Goal: Task Accomplishment & Management: Complete application form

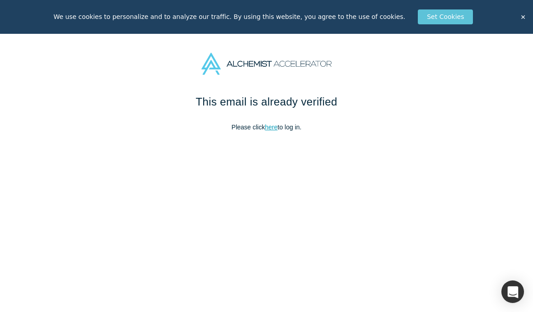
click at [269, 130] on link "here" at bounding box center [271, 127] width 13 height 7
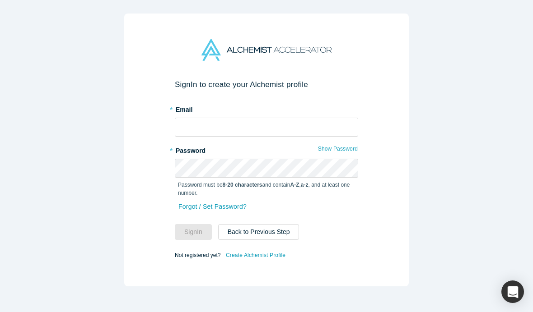
click at [314, 144] on label "* Password" at bounding box center [266, 149] width 183 height 13
click at [344, 130] on input "text" at bounding box center [266, 127] width 183 height 19
type input "[EMAIL_ADDRESS][DOMAIN_NAME]"
click at [193, 232] on button "Sign In" at bounding box center [193, 232] width 37 height 16
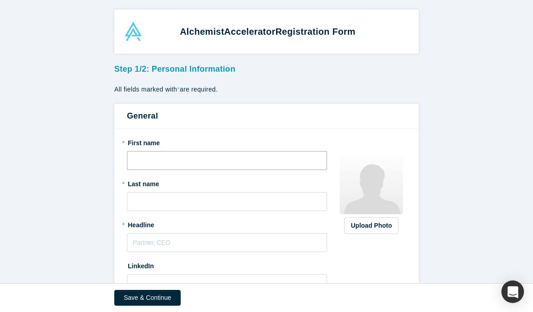
click at [147, 159] on input "text" at bounding box center [227, 160] width 200 height 19
type input "Fabien"
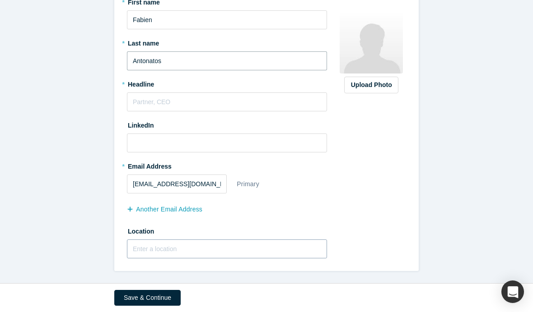
scroll to position [140, 0]
type input "Antonatos"
click at [191, 253] on input "text" at bounding box center [227, 249] width 200 height 19
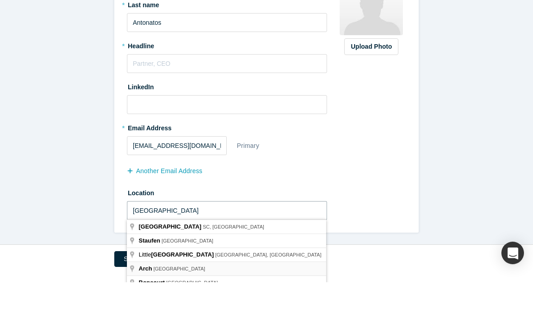
scroll to position [27, 0]
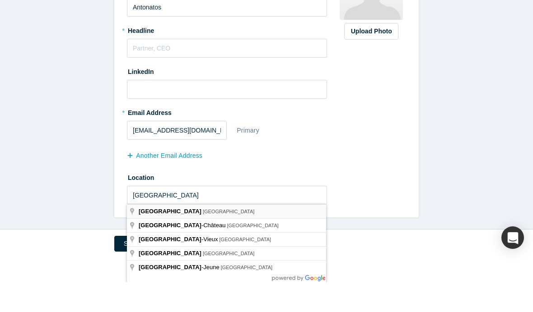
type input "[GEOGRAPHIC_DATA], [GEOGRAPHIC_DATA]"
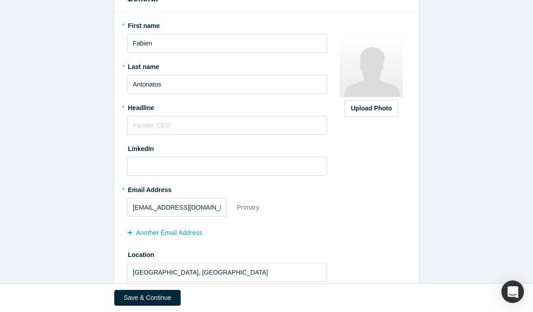
scroll to position [116, 0]
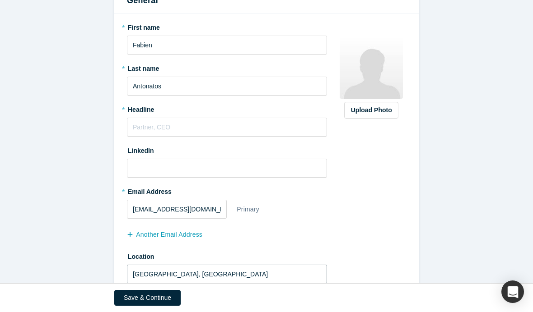
click at [213, 303] on div "Alchemist Accelerator Registration Form Step 1/2: Personal Information All fiel…" at bounding box center [266, 156] width 533 height 312
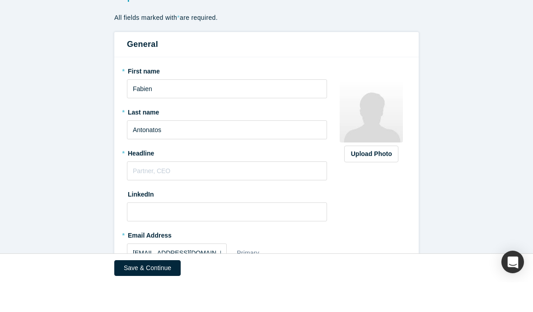
scroll to position [37, 0]
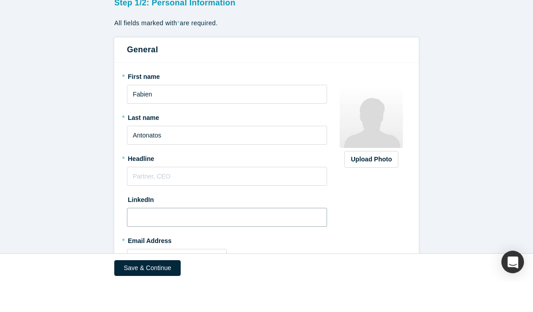
click at [211, 238] on input at bounding box center [227, 247] width 200 height 19
click at [187, 197] on input "text" at bounding box center [227, 206] width 200 height 19
paste input "Startup mentor & strategic advisor"
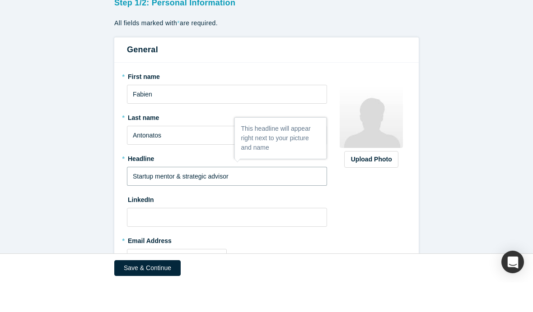
type input "Startup mentor & strategic advisor"
click at [81, 182] on form "Step 1/2: Personal Information All fields marked with * are required. General *…" at bounding box center [266, 199] width 533 height 352
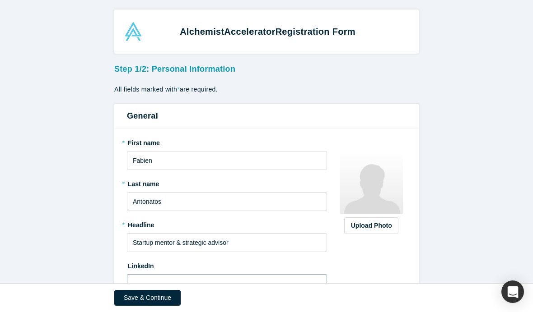
scroll to position [106, 0]
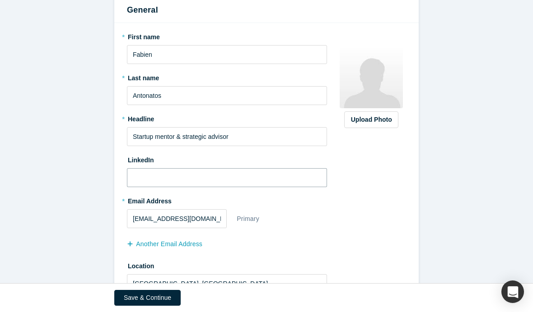
click at [143, 176] on input at bounding box center [227, 177] width 200 height 19
paste input "[URL][DOMAIN_NAME]"
type input "[URL][DOMAIN_NAME]"
click at [337, 207] on div "Upload Photo Zoom Save Remove Upload New" at bounding box center [371, 164] width 70 height 270
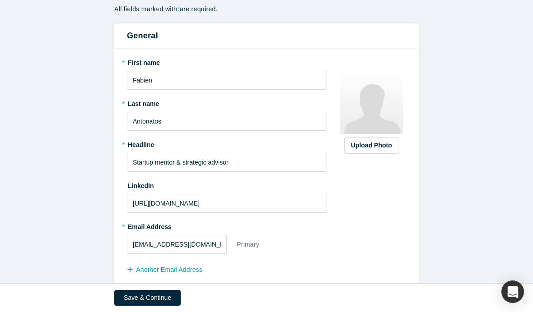
scroll to position [0, 0]
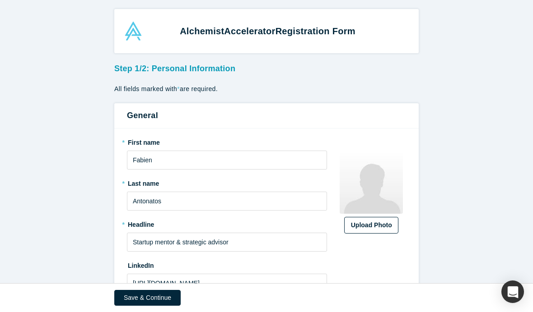
click at [374, 219] on label "Upload Photo" at bounding box center [371, 225] width 54 height 17
click at [0, 0] on input "Upload Photo" at bounding box center [0, 0] width 0 height 0
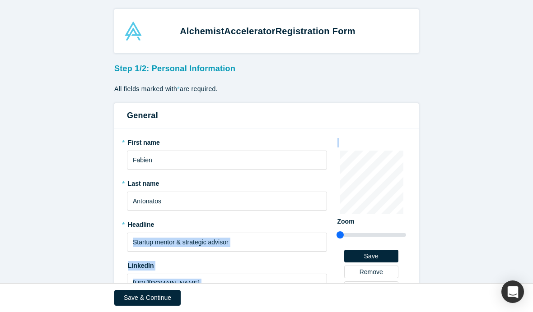
drag, startPoint x: 346, startPoint y: 234, endPoint x: 331, endPoint y: 234, distance: 15.4
type input "0.75"
click at [331, 234] on div "* First name [PERSON_NAME] * Last name [PERSON_NAME] * Headline Startup mentor …" at bounding box center [266, 270] width 279 height 270
click at [432, 227] on form "Step 1/2: Personal Information All fields marked with * are required. General *…" at bounding box center [266, 236] width 533 height 352
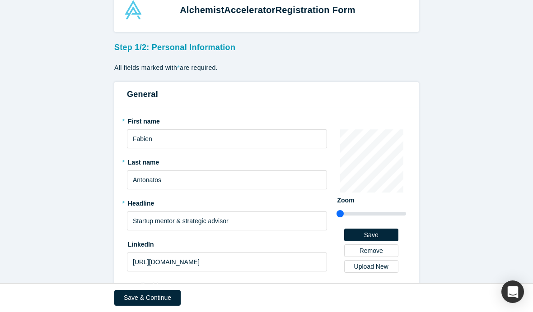
scroll to position [33, 0]
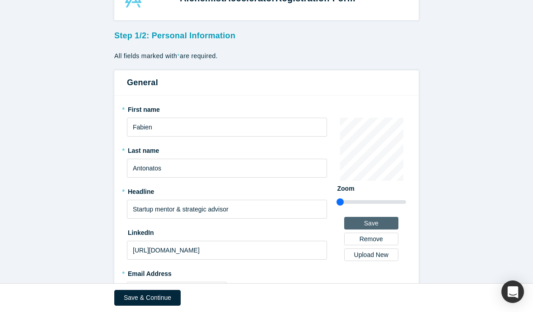
click at [372, 225] on button "Save" at bounding box center [371, 223] width 54 height 13
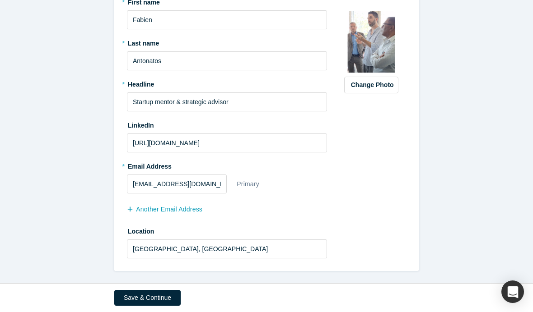
scroll to position [140, 0]
click at [137, 293] on button "Save & Continue" at bounding box center [147, 298] width 66 height 16
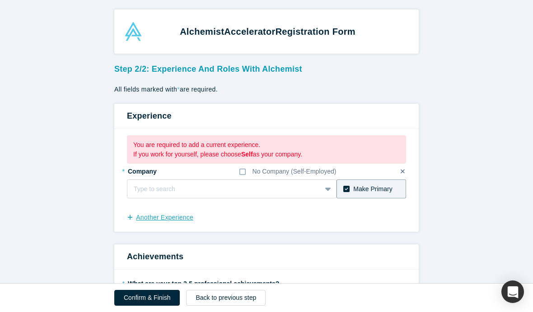
scroll to position [18, 0]
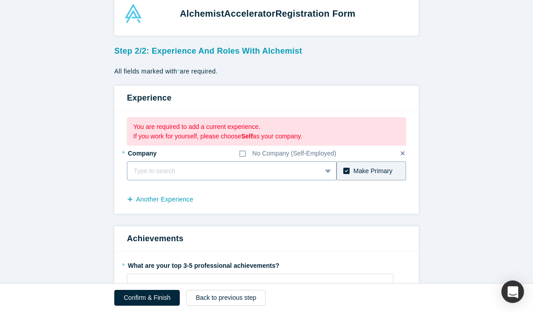
click at [181, 173] on div at bounding box center [224, 171] width 181 height 11
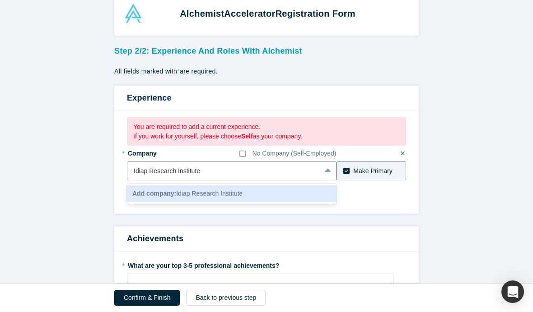
click at [168, 196] on b "Add company:" at bounding box center [154, 193] width 44 height 7
type input "Idiap Research Institute"
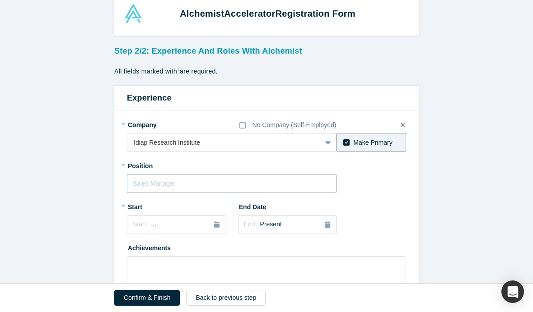
click at [181, 182] on input "text" at bounding box center [231, 183] width 209 height 19
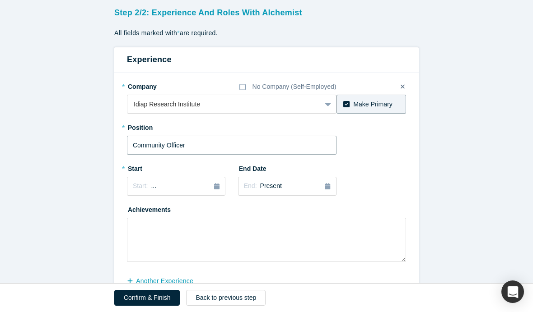
scroll to position [88, 0]
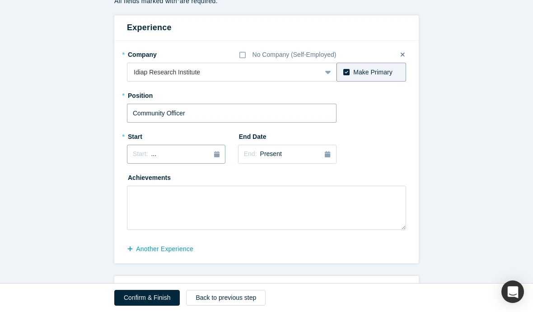
type input "Community Officer"
click at [213, 155] on div "Start: ..." at bounding box center [176, 154] width 87 height 10
click at [149, 211] on div "Apr" at bounding box center [145, 209] width 29 height 9
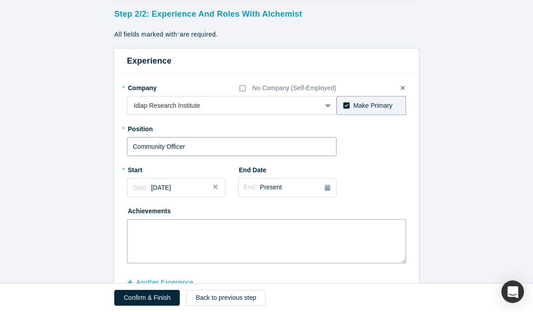
scroll to position [92, 0]
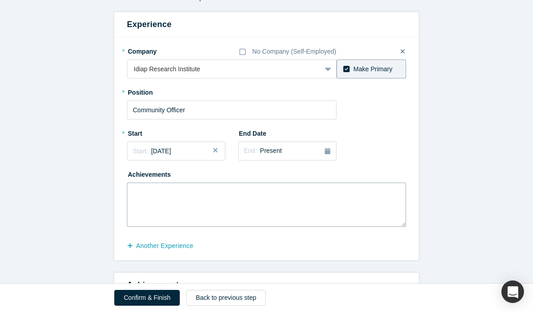
paste textarea "bridge cutting-edge AI research with industry, startups, and Idiap’s internatio…"
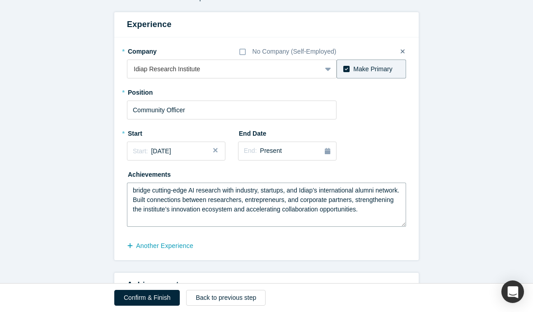
click at [134, 191] on textarea "bridge cutting-edge AI research with industry, startups, and Idiap’s internatio…" at bounding box center [266, 205] width 279 height 44
click at [160, 202] on textarea "I bridge cutting-edge AI research with industry, startups, and Idiap’s internat…" at bounding box center [266, 205] width 279 height 44
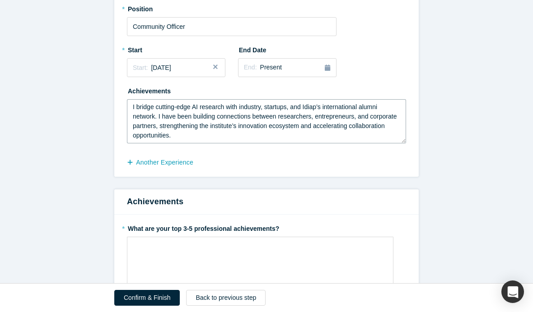
scroll to position [165, 0]
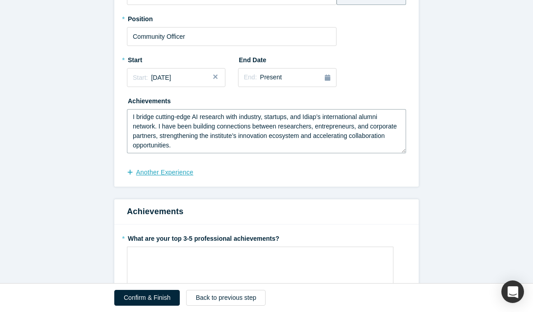
type textarea "I bridge cutting-edge AI research with industry, startups, and Idiap’s internat…"
click at [190, 174] on button "another Experience" at bounding box center [165, 173] width 76 height 16
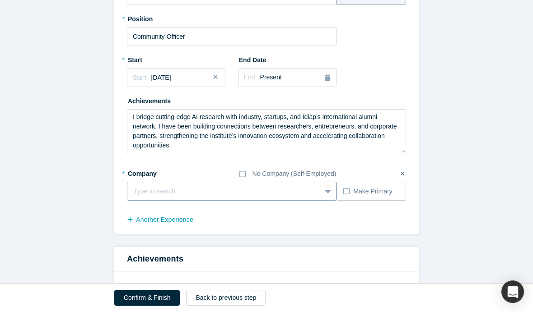
click at [143, 186] on div at bounding box center [224, 191] width 181 height 11
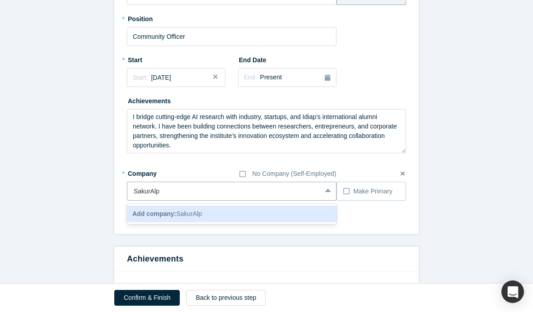
click at [152, 214] on b "Add company:" at bounding box center [154, 213] width 44 height 7
type input "SakurAlp"
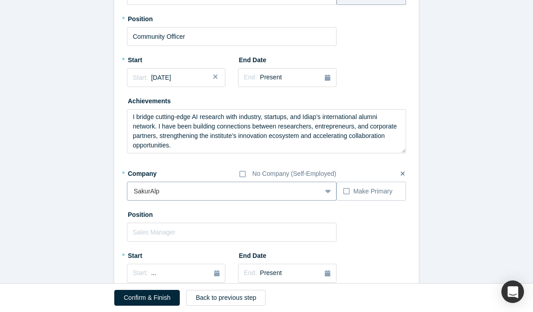
scroll to position [202, 0]
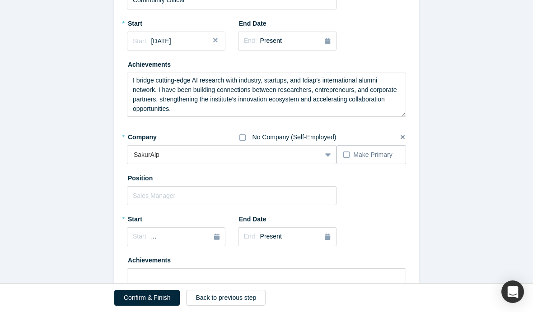
click at [242, 138] on icon at bounding box center [242, 137] width 6 height 7
click at [0, 0] on input "No Company (Self-Employed)" at bounding box center [0, 0] width 0 height 0
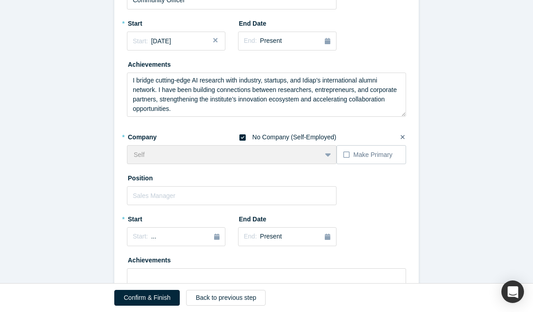
click at [242, 138] on icon at bounding box center [242, 138] width 6 height 6
click at [0, 0] on input "No Company (Self-Employed)" at bounding box center [0, 0] width 0 height 0
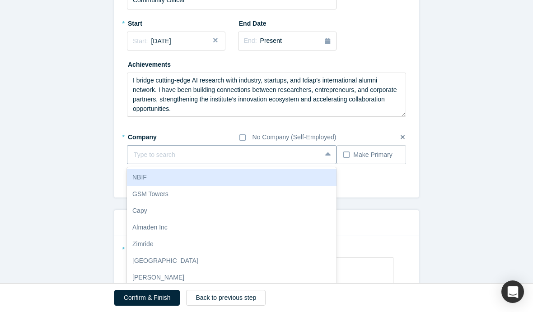
click at [218, 157] on div "NBIF, 1 of 10. 10 results available. Use Up and Down to choose options, press E…" at bounding box center [231, 154] width 209 height 19
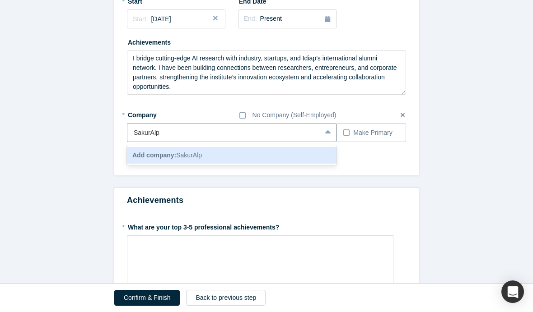
click at [200, 159] on div "Add company: SakurAlp" at bounding box center [231, 155] width 209 height 17
type input "SakurAlp"
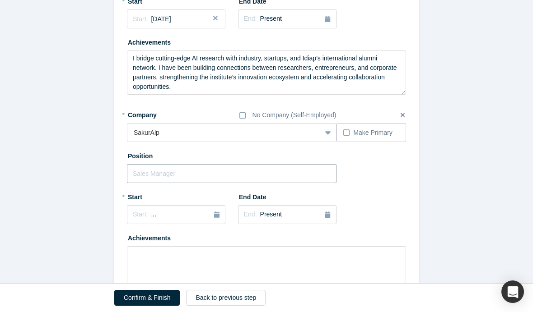
click at [220, 176] on input "text" at bounding box center [231, 173] width 209 height 19
type input "Founder"
type input "S"
type input "Founder | Startup mentoring & strategic advisory"
click at [216, 215] on icon "button" at bounding box center [216, 215] width 5 height 6
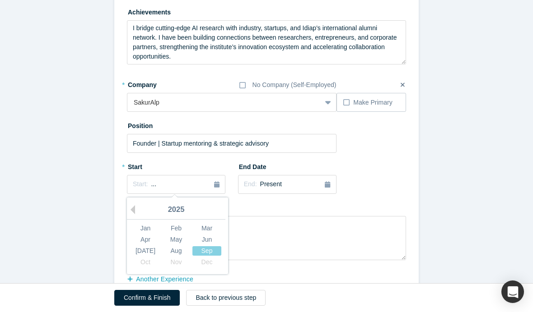
scroll to position [256, 0]
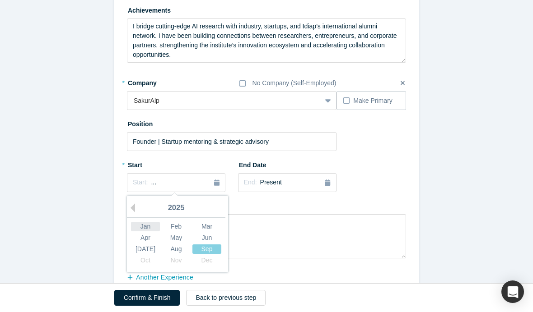
click at [145, 225] on div "Jan" at bounding box center [145, 226] width 29 height 9
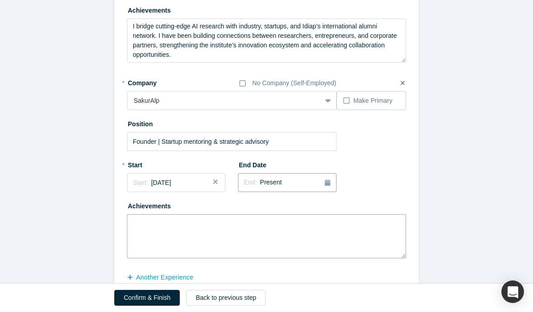
scroll to position [332, 0]
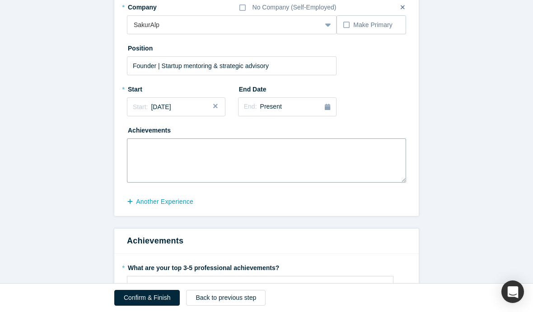
paste textarea "Built SakurAlp to support startups and innovation ecosystems in expanding betwe…"
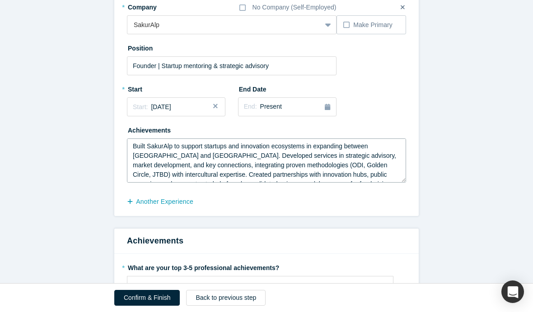
scroll to position [0, 0]
drag, startPoint x: 184, startPoint y: 145, endPoint x: 128, endPoint y: 140, distance: 56.2
click at [128, 140] on textarea "Built SakurAlp to support startups and innovation ecosystems in expanding betwe…" at bounding box center [266, 161] width 279 height 44
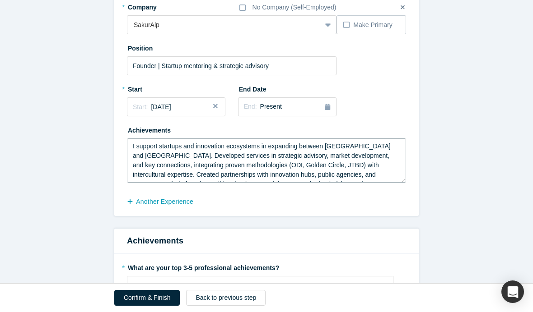
click at [133, 153] on textarea "I support startups and innovation ecosystems in expanding between [GEOGRAPHIC_D…" at bounding box center [266, 161] width 279 height 44
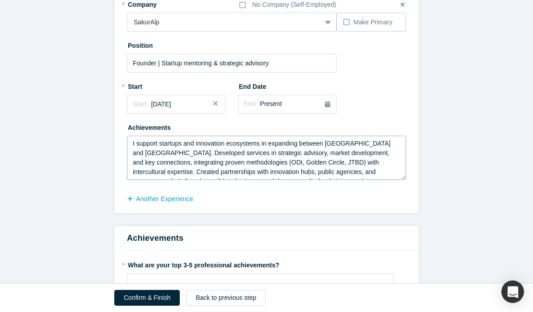
scroll to position [500, 0]
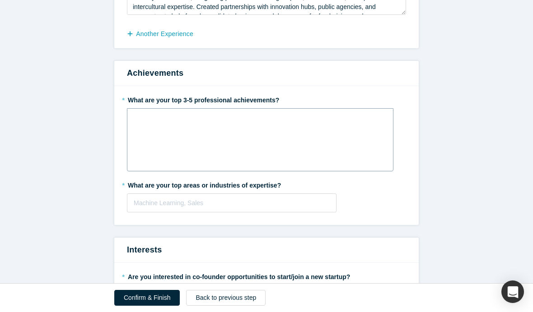
click at [182, 124] on div "rdw-editor" at bounding box center [260, 119] width 254 height 15
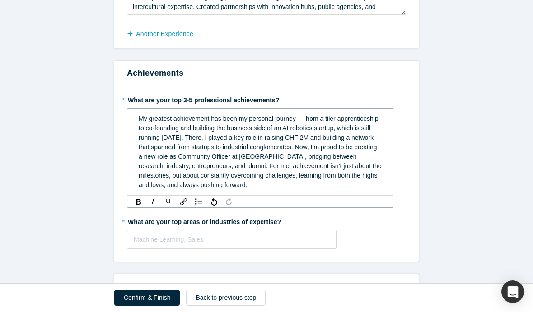
scroll to position [616, 0]
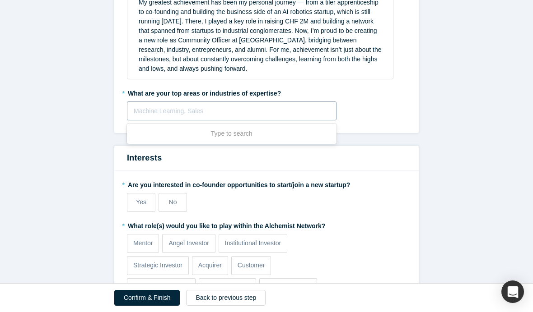
click at [177, 122] on fieldset "* What are your top 3-5 professional achievements? My greatest achievement has …" at bounding box center [266, 51] width 279 height 151
click at [183, 112] on div at bounding box center [232, 111] width 196 height 11
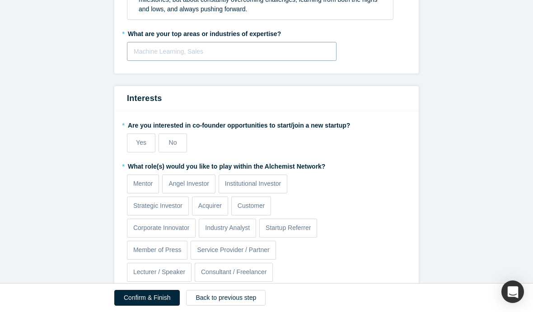
scroll to position [676, 0]
click at [167, 146] on label "No" at bounding box center [172, 142] width 28 height 19
click at [0, 0] on input "No" at bounding box center [0, 0] width 0 height 0
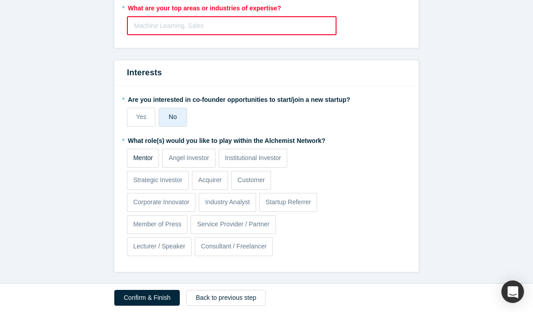
scroll to position [701, 0]
click at [147, 164] on label "Mentor" at bounding box center [143, 158] width 32 height 19
click at [0, 0] on input "Mentor" at bounding box center [0, 0] width 0 height 0
click at [257, 242] on p "Consultant / Freelancer" at bounding box center [234, 246] width 66 height 9
click at [0, 0] on input "Consultant / Freelancer" at bounding box center [0, 0] width 0 height 0
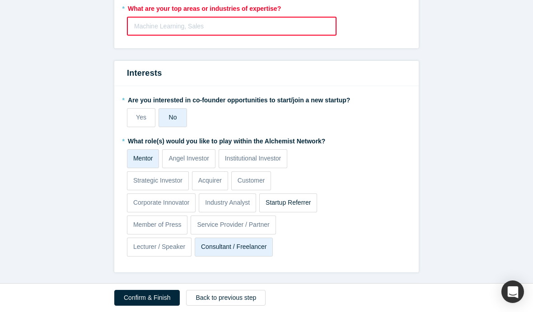
click at [304, 203] on p "Startup Referrer" at bounding box center [287, 202] width 45 height 9
click at [0, 0] on input "Startup Referrer" at bounding box center [0, 0] width 0 height 0
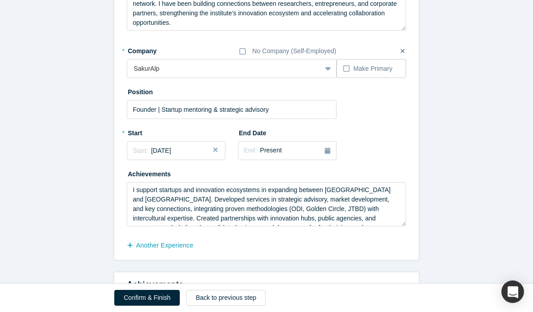
scroll to position [317, 0]
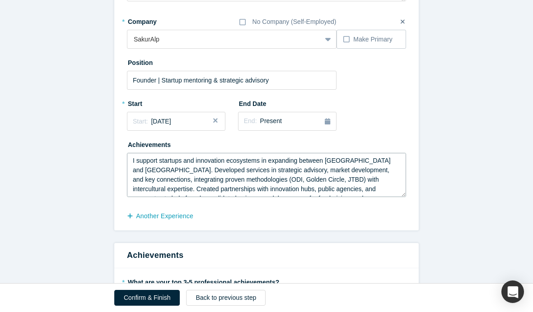
click at [133, 168] on textarea "I support startups and innovation ecosystems in expanding between [GEOGRAPHIC_D…" at bounding box center [266, 175] width 279 height 44
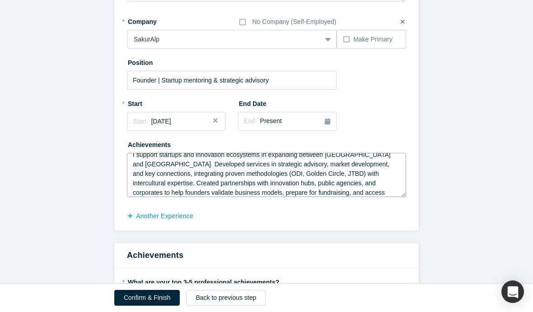
paste textarea "Currently supporting several startups expanding between [GEOGRAPHIC_DATA] and […"
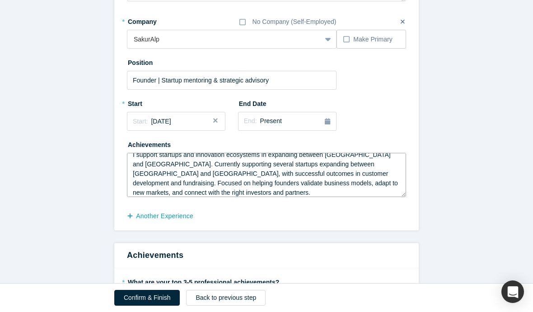
click at [135, 163] on textarea "I support startups and innovation ecosystems in expanding between [GEOGRAPHIC_D…" at bounding box center [266, 175] width 279 height 44
drag, startPoint x: 370, startPoint y: 164, endPoint x: 280, endPoint y: 163, distance: 89.4
click at [280, 163] on textarea "I support startups and innovation ecosystems in expanding between [GEOGRAPHIC_D…" at bounding box center [266, 175] width 279 height 44
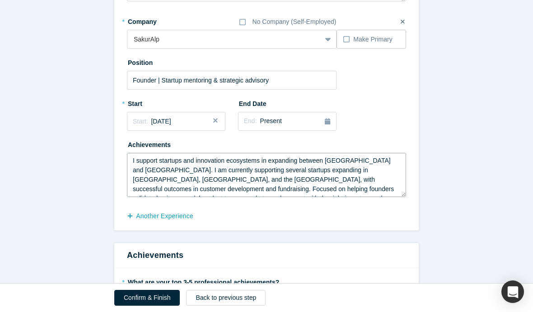
scroll to position [9, 0]
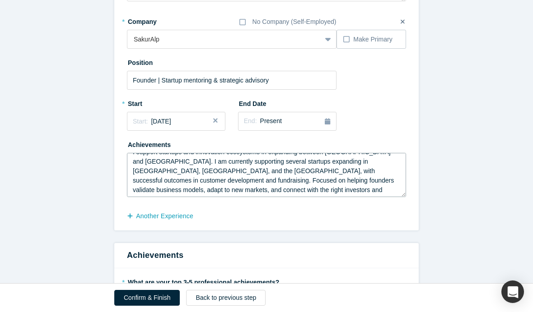
click at [326, 186] on textarea "I support startups and innovation ecosystems in expanding between [GEOGRAPHIC_D…" at bounding box center [266, 175] width 279 height 44
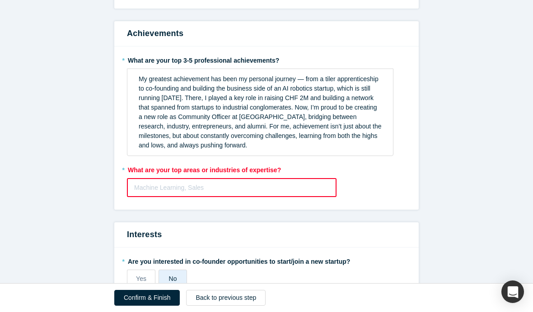
scroll to position [0, 0]
type textarea "I support startups and innovation ecosystems in expanding between [GEOGRAPHIC_D…"
click at [264, 189] on div at bounding box center [231, 187] width 195 height 11
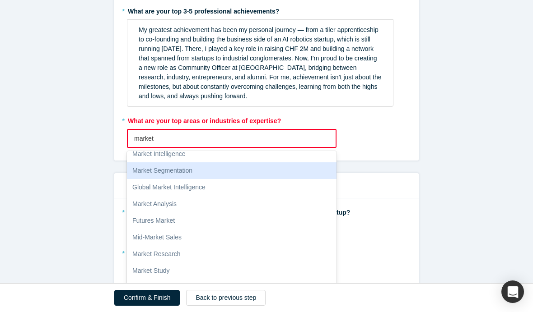
scroll to position [591, 0]
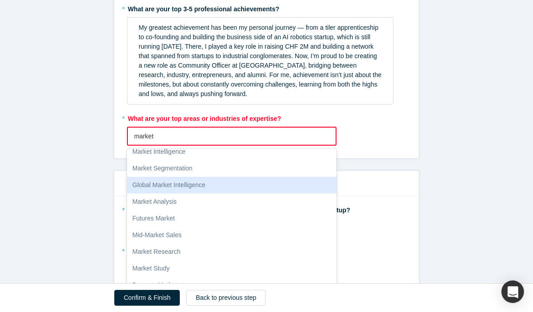
click at [219, 188] on div "Global Market Intelligence" at bounding box center [231, 185] width 209 height 17
type input "market"
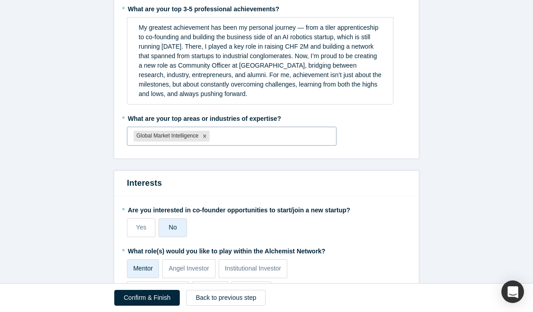
click at [246, 140] on div at bounding box center [270, 136] width 118 height 11
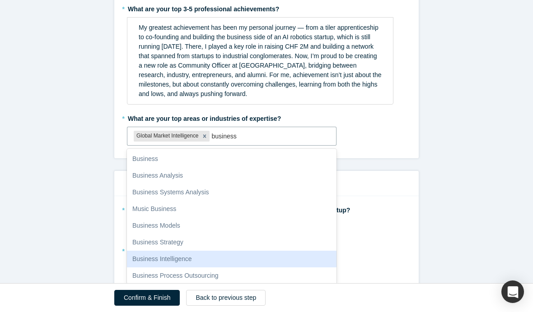
click at [190, 253] on div "Business Intelligence" at bounding box center [231, 259] width 209 height 17
type input "business"
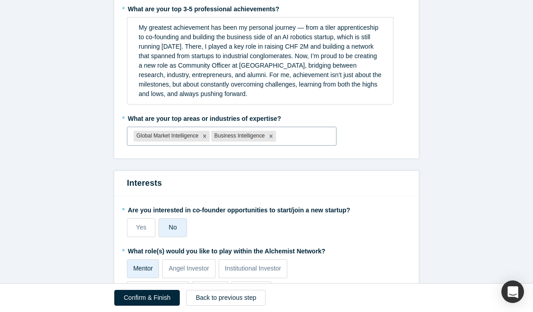
click at [315, 135] on div at bounding box center [303, 136] width 51 height 11
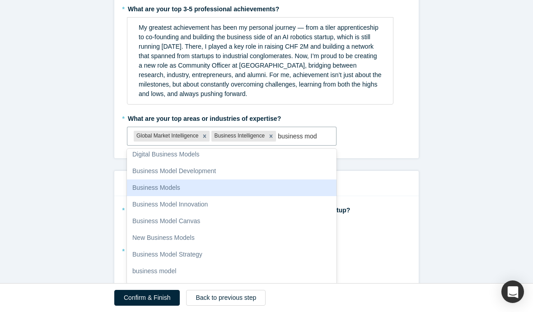
scroll to position [57, 0]
click at [204, 191] on div "Business Models" at bounding box center [231, 185] width 209 height 17
type input "business mod"
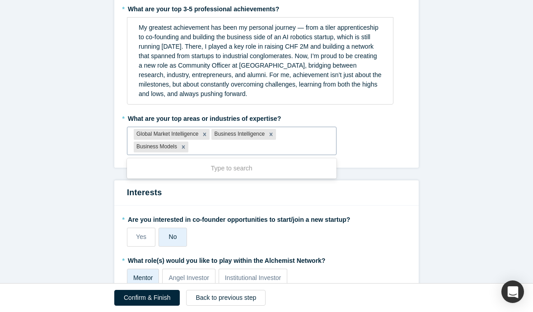
click at [225, 149] on div at bounding box center [260, 147] width 140 height 11
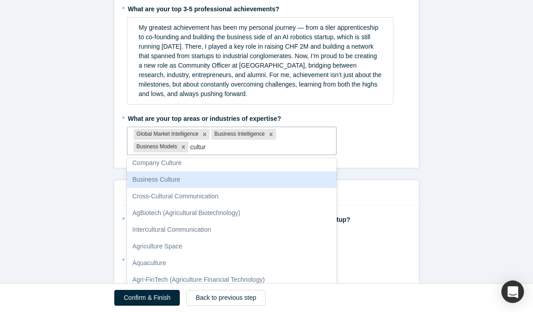
scroll to position [142, 0]
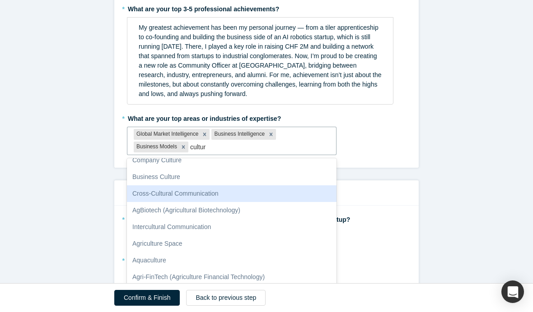
click at [234, 198] on div "Cross-Cultural Communication" at bounding box center [231, 194] width 209 height 17
type input "cultur"
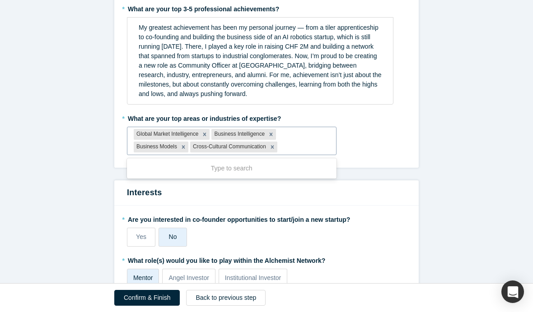
click at [312, 143] on div at bounding box center [304, 147] width 51 height 11
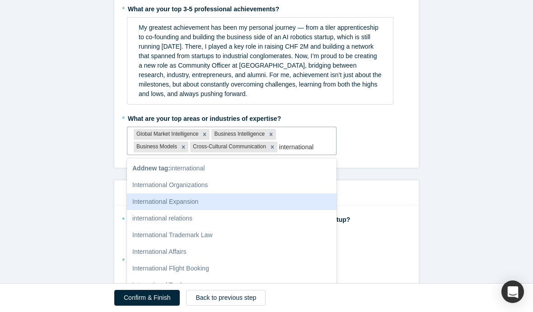
click at [263, 205] on div "International Expansion" at bounding box center [231, 202] width 209 height 17
type input "international"
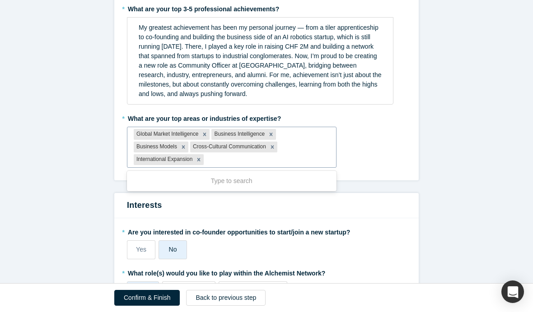
click at [248, 158] on div at bounding box center [267, 159] width 124 height 11
type input "innovat"
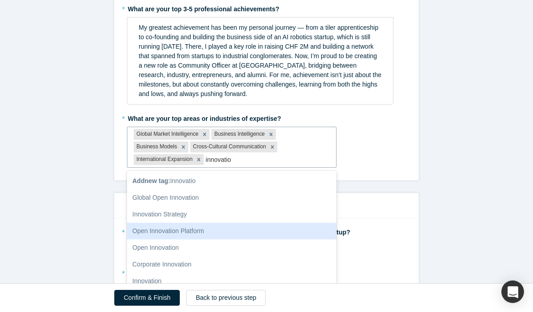
scroll to position [0, 0]
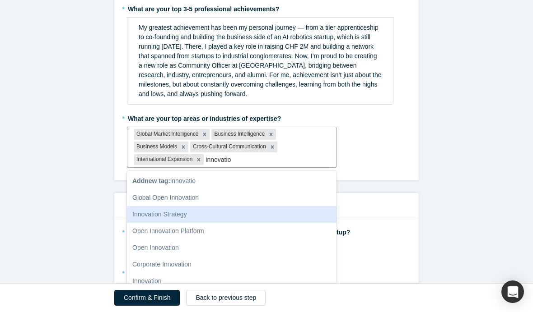
click at [199, 213] on div "Innovation Strategy" at bounding box center [231, 214] width 209 height 17
type input "innovatio"
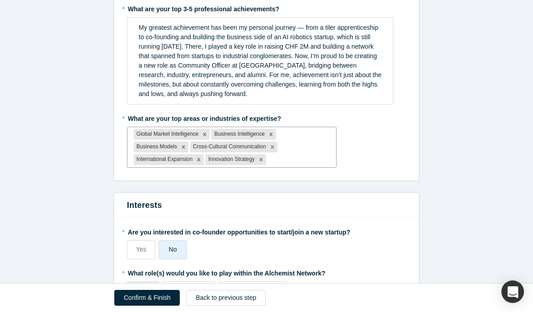
click at [309, 161] on div at bounding box center [299, 159] width 62 height 11
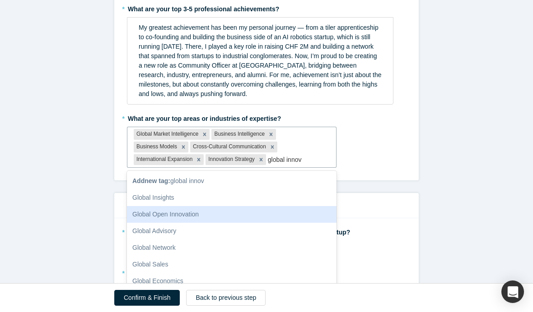
click at [262, 215] on div "Global Open Innovation" at bounding box center [231, 214] width 209 height 17
type input "global innov"
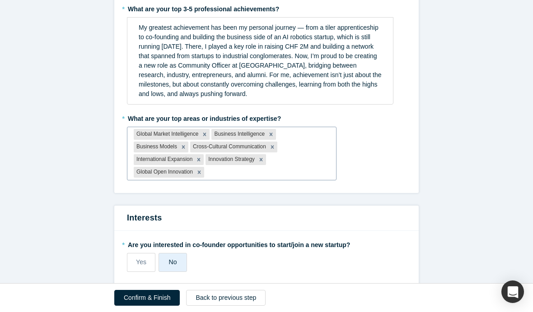
click at [268, 169] on div at bounding box center [268, 172] width 124 height 11
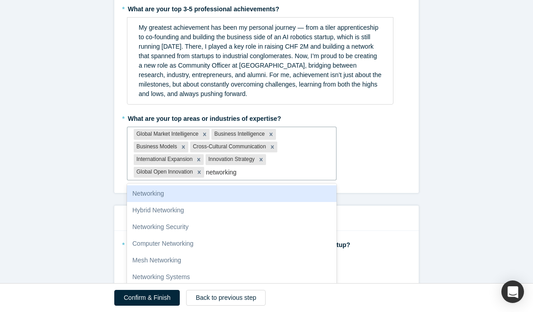
click at [228, 196] on div "Networking" at bounding box center [231, 194] width 209 height 17
type input "networking"
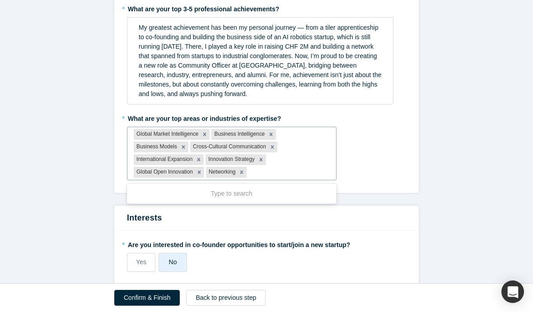
click at [270, 172] on div at bounding box center [288, 172] width 81 height 11
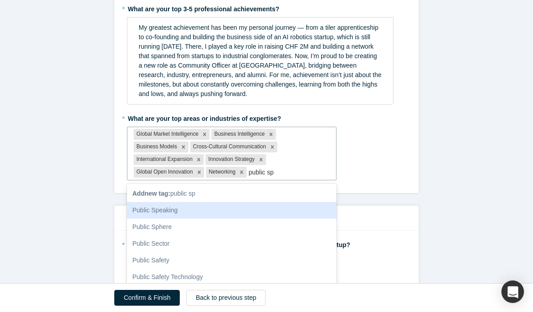
click at [199, 207] on div "Public Speaking" at bounding box center [231, 210] width 209 height 17
type input "public sp"
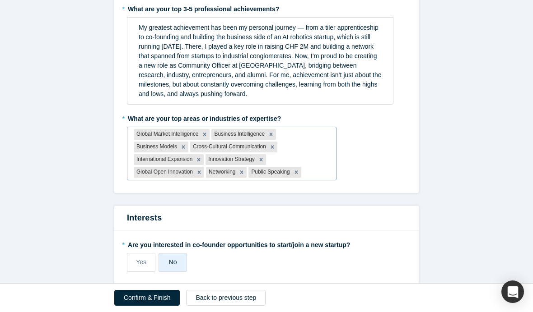
click at [323, 173] on div at bounding box center [316, 172] width 27 height 11
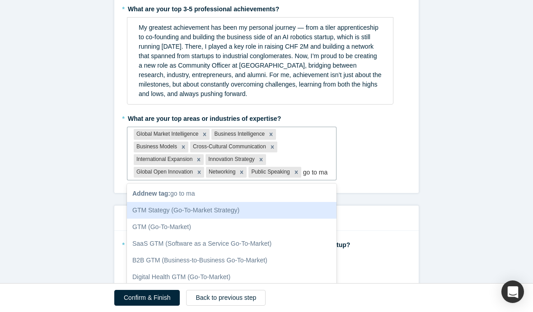
click at [262, 219] on div "GTM Stategy (Go-To-Market Strategy)" at bounding box center [231, 210] width 209 height 17
type input "go to ma"
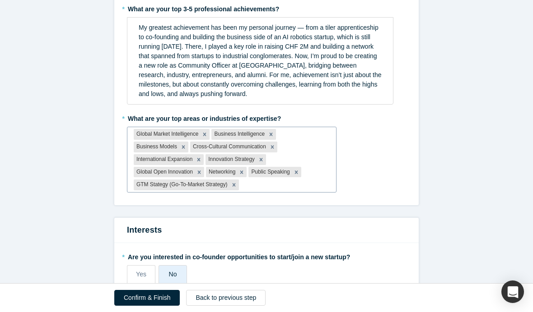
click at [269, 183] on div at bounding box center [285, 184] width 89 height 11
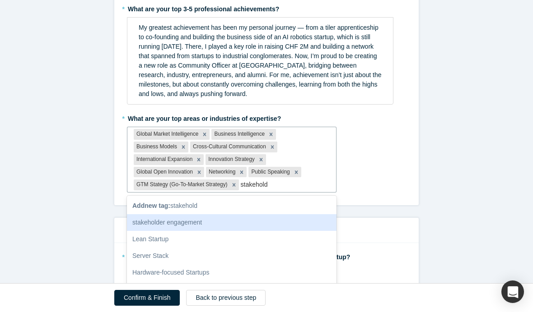
click at [206, 220] on div "stakeholder engagement" at bounding box center [231, 222] width 209 height 17
type input "stakehold"
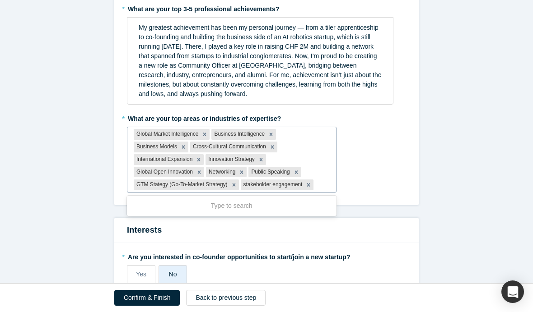
click at [327, 185] on div at bounding box center [322, 184] width 14 height 11
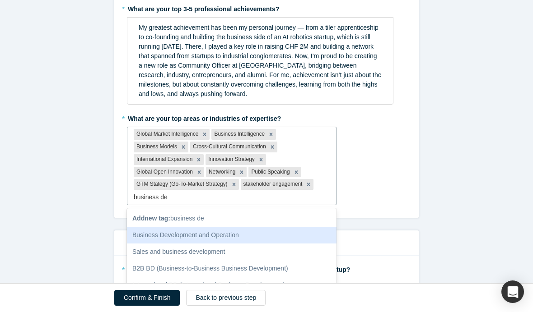
click at [277, 230] on div "Business Development and Operation" at bounding box center [231, 235] width 209 height 17
type input "business de"
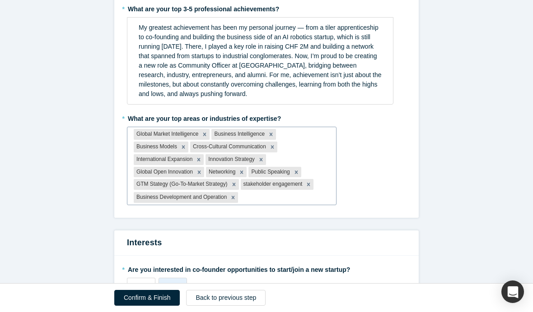
click at [295, 197] on div at bounding box center [284, 197] width 89 height 11
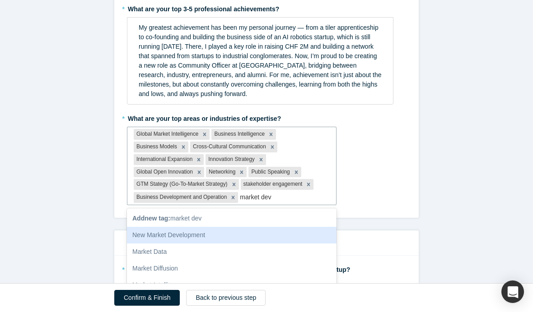
click at [223, 233] on div "New Market Development" at bounding box center [231, 235] width 209 height 17
type input "market dev"
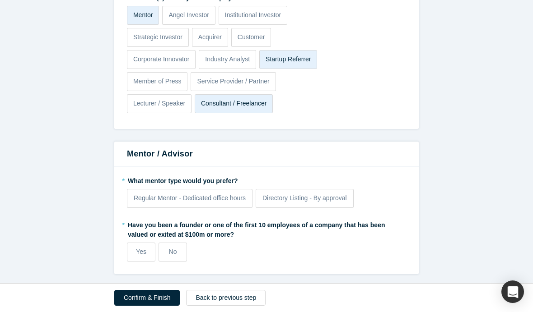
scroll to position [904, 0]
click at [179, 248] on label "No" at bounding box center [172, 251] width 28 height 19
click at [0, 0] on input "No" at bounding box center [0, 0] width 0 height 0
click at [162, 297] on button "Confirm & Finish" at bounding box center [146, 298] width 65 height 16
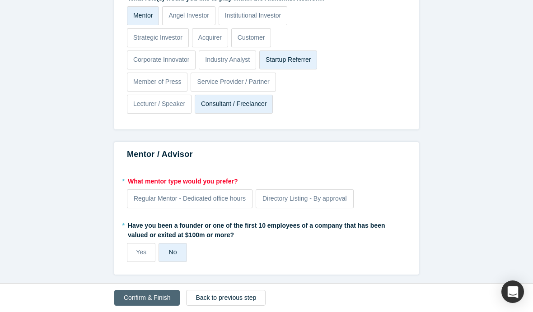
scroll to position [0, 0]
click at [201, 197] on span "Regular Mentor - Dedicated office hours" at bounding box center [190, 198] width 112 height 7
click at [0, 0] on input "Regular Mentor - Dedicated office hours" at bounding box center [0, 0] width 0 height 0
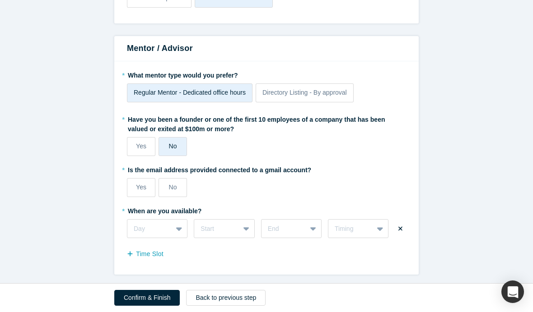
scroll to position [1010, 0]
click at [170, 189] on label "No" at bounding box center [172, 187] width 28 height 19
click at [0, 0] on input "No" at bounding box center [0, 0] width 0 height 0
click at [181, 229] on div "Day" at bounding box center [157, 228] width 61 height 19
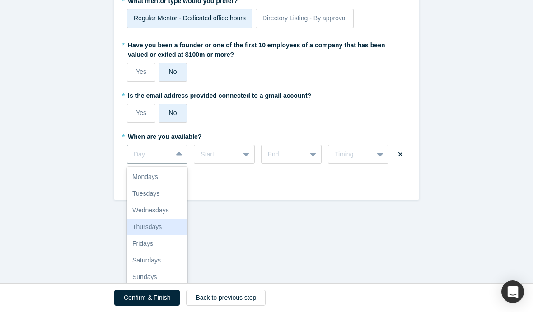
click at [173, 224] on div "Thursdays" at bounding box center [157, 227] width 61 height 17
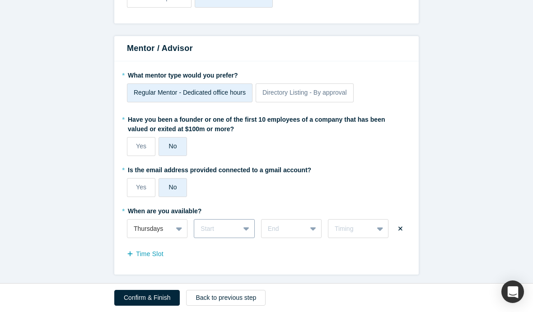
click at [247, 228] on div "Start" at bounding box center [224, 228] width 61 height 19
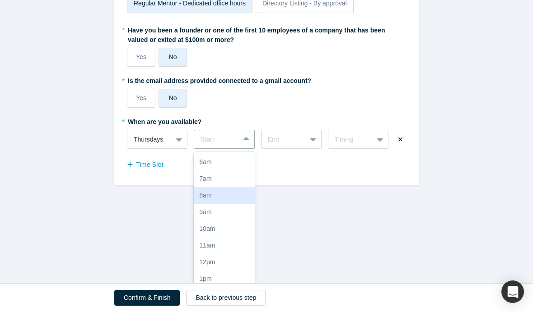
click at [237, 192] on div "8am" at bounding box center [224, 195] width 61 height 17
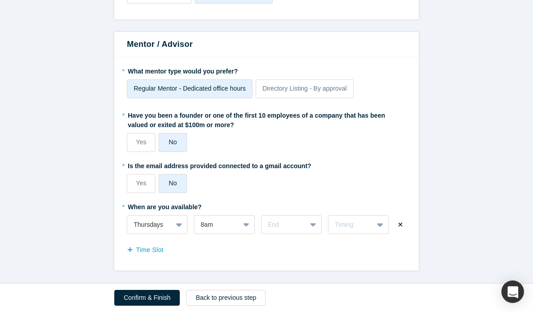
scroll to position [1010, 0]
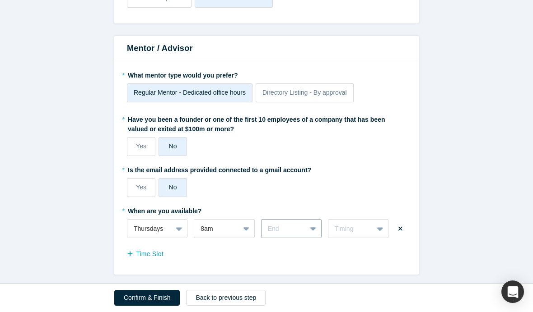
click at [307, 223] on div "End" at bounding box center [291, 228] width 61 height 19
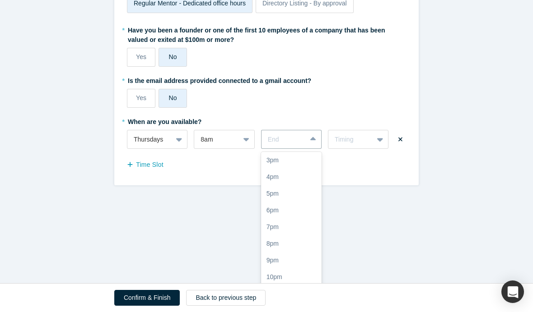
scroll to position [152, 0]
click at [295, 225] on div "7pm" at bounding box center [291, 227] width 61 height 17
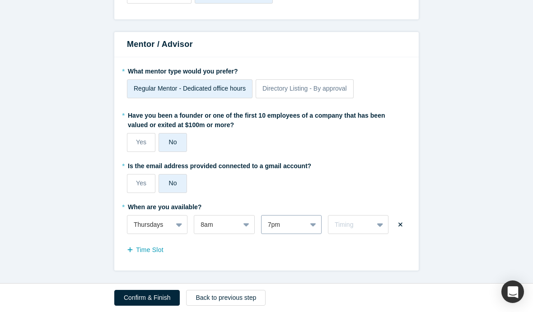
scroll to position [1010, 0]
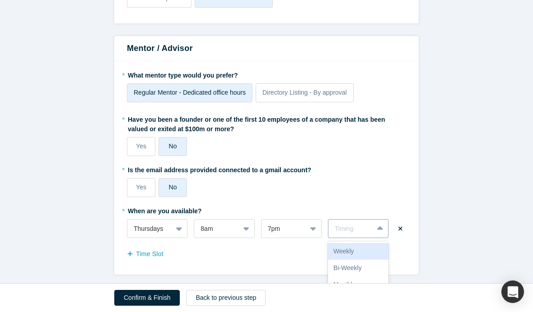
click at [378, 226] on div "Timing" at bounding box center [358, 228] width 61 height 19
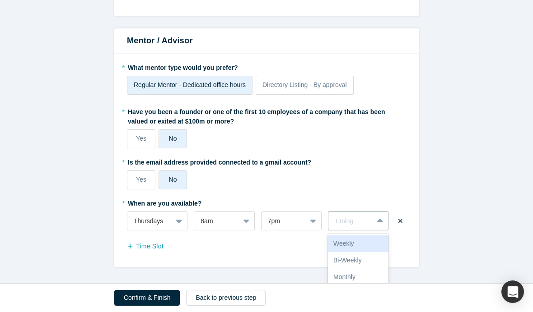
click at [374, 246] on div "Weekly" at bounding box center [358, 244] width 61 height 17
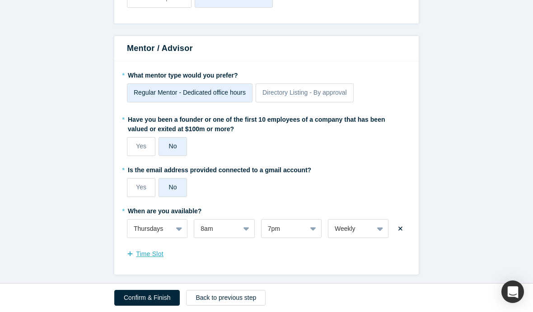
click at [140, 252] on button "Time Slot" at bounding box center [150, 255] width 46 height 16
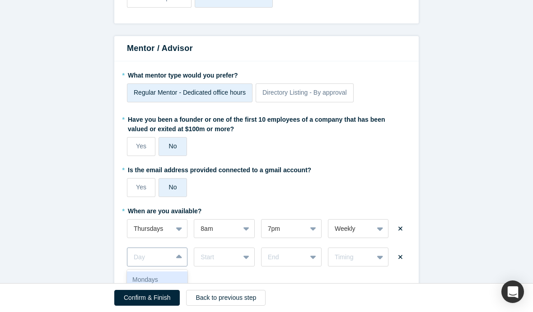
click at [177, 256] on div "Mondays, 1 of 7. 7 results available. Use Up and Down to choose options, press …" at bounding box center [157, 257] width 61 height 19
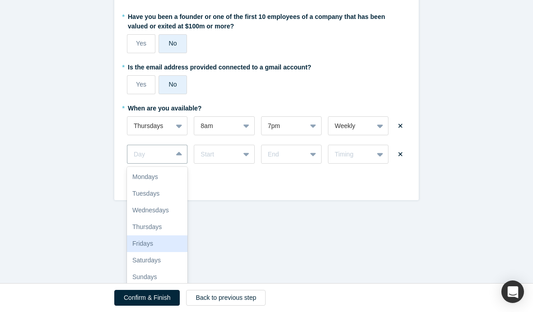
click at [172, 245] on div "Fridays" at bounding box center [157, 244] width 61 height 17
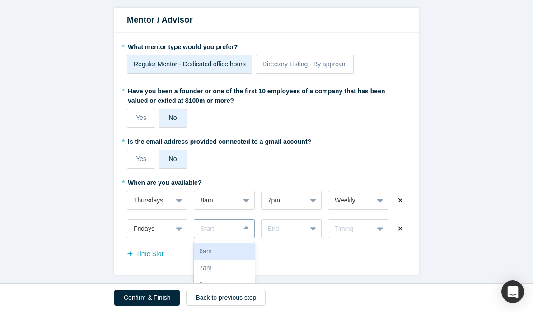
click at [251, 226] on div "6am, 1 of 17. 17 results available. Use Up and Down to choose options, press En…" at bounding box center [224, 228] width 61 height 19
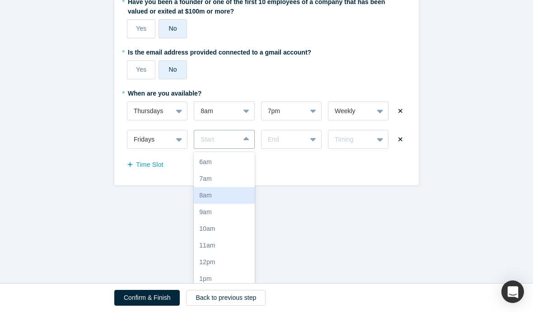
click at [230, 188] on div "8am" at bounding box center [224, 195] width 61 height 17
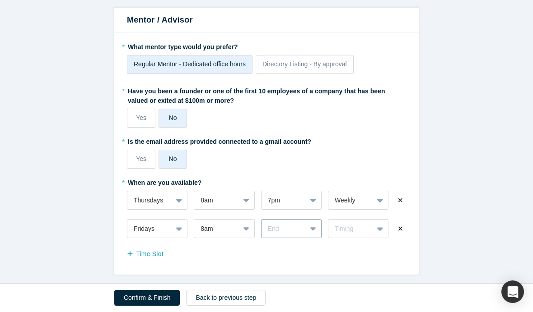
click at [313, 220] on div "End" at bounding box center [291, 228] width 61 height 19
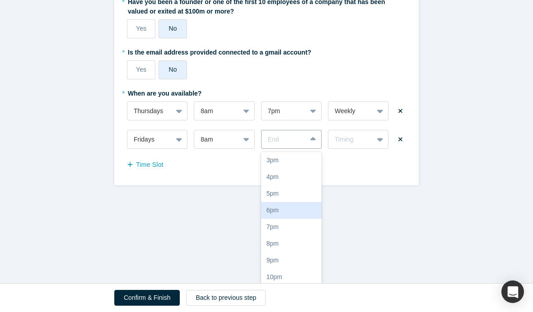
scroll to position [152, 0]
click at [285, 222] on div "7pm" at bounding box center [291, 227] width 61 height 17
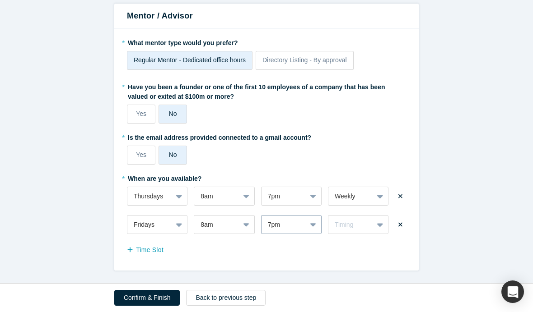
scroll to position [1038, 0]
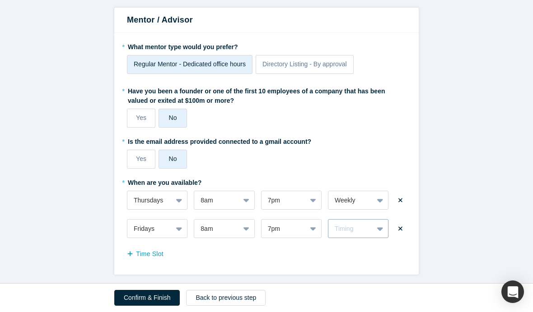
click at [378, 224] on div at bounding box center [380, 229] width 14 height 16
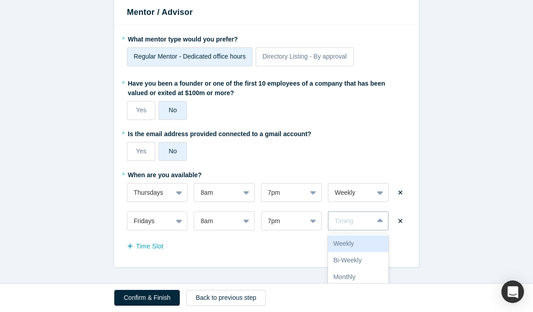
click at [362, 242] on div "Weekly" at bounding box center [358, 244] width 61 height 17
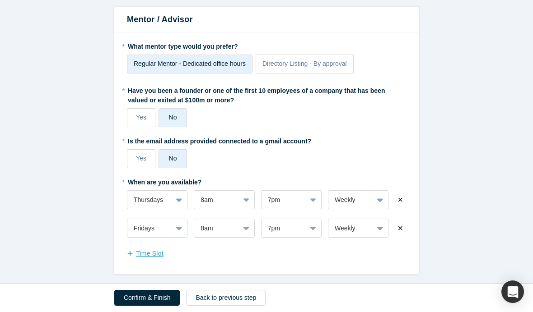
scroll to position [1038, 0]
click at [131, 254] on button "Time Slot" at bounding box center [150, 255] width 46 height 16
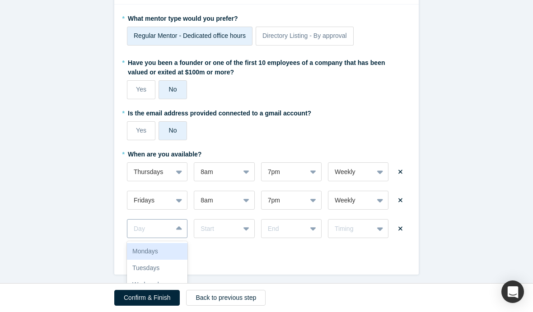
click at [179, 227] on div "Mondays, 1 of 7. 7 results available. Use Up and Down to choose options, press …" at bounding box center [157, 228] width 61 height 19
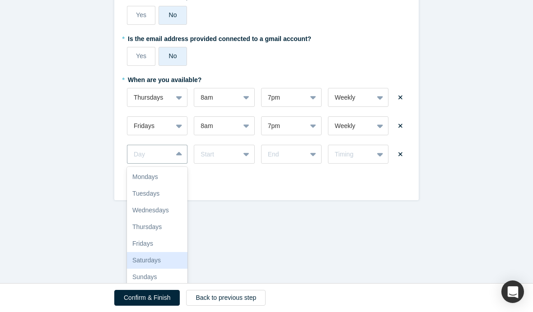
click at [164, 254] on div "Saturdays" at bounding box center [157, 260] width 61 height 17
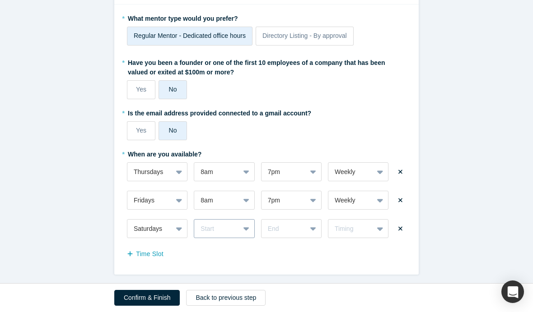
click at [240, 223] on div "Start" at bounding box center [224, 228] width 61 height 19
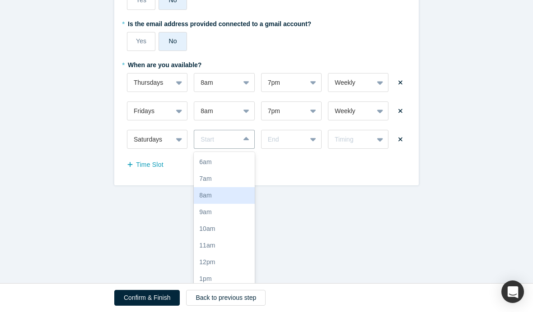
click at [226, 187] on div "8am" at bounding box center [224, 195] width 61 height 17
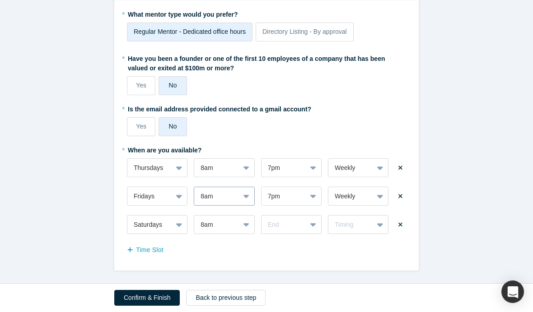
scroll to position [1067, 0]
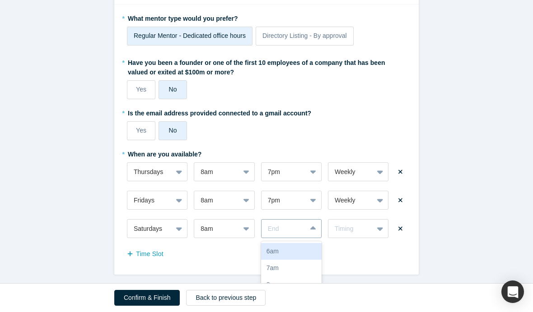
click at [313, 223] on div "6am, 1 of 17. 17 results available. Use Up and Down to choose options, press En…" at bounding box center [291, 228] width 61 height 19
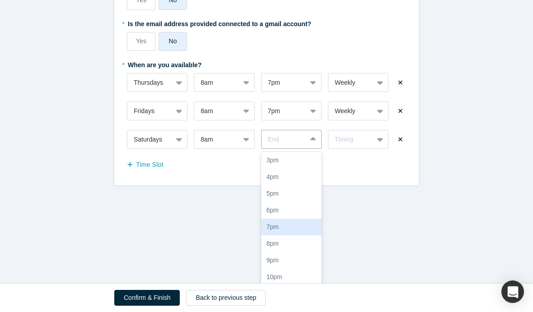
scroll to position [153, 0]
click at [296, 219] on div "7pm" at bounding box center [291, 227] width 61 height 17
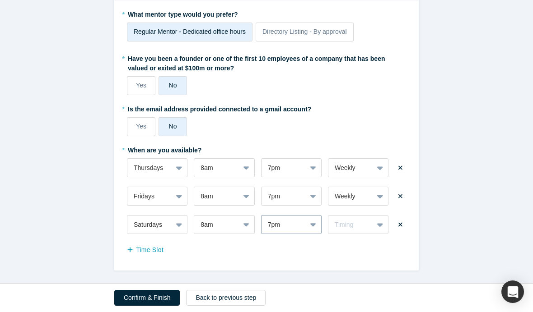
scroll to position [1067, 0]
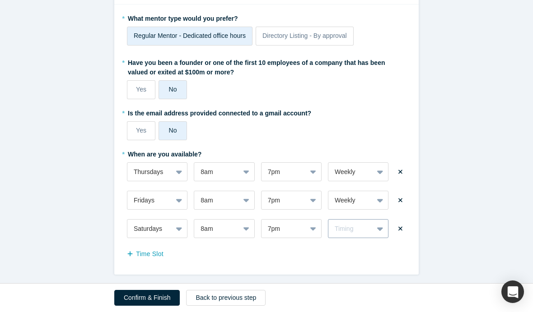
click at [380, 223] on div at bounding box center [380, 229] width 14 height 16
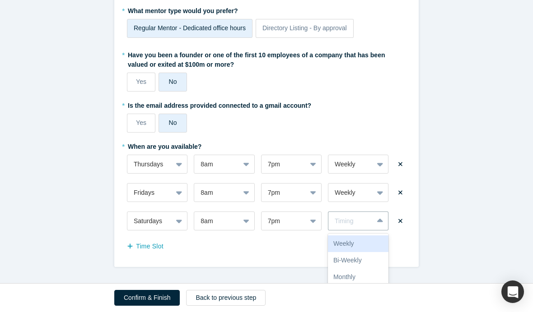
click at [361, 244] on div "Weekly" at bounding box center [358, 244] width 61 height 17
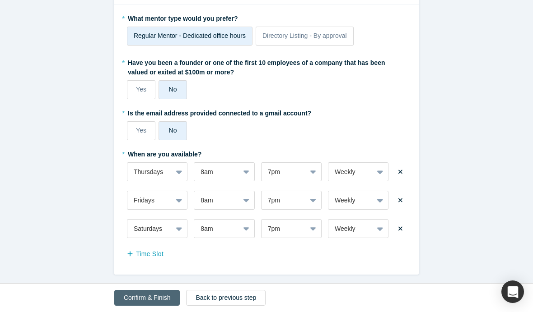
click at [160, 301] on button "Confirm & Finish" at bounding box center [146, 298] width 65 height 16
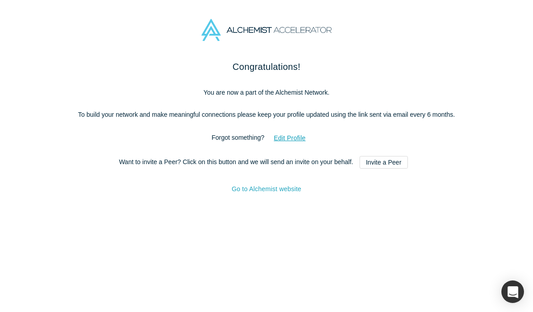
click at [282, 193] on link "Go to Alchemist website" at bounding box center [267, 189] width 70 height 7
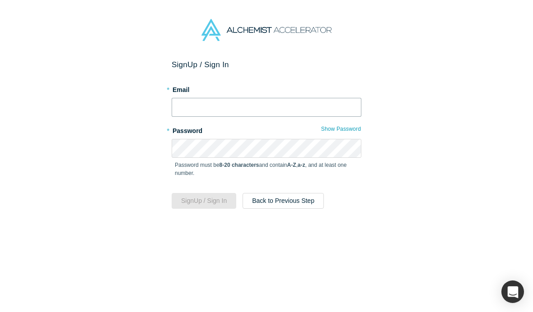
click at [315, 112] on input "text" at bounding box center [267, 107] width 190 height 19
click at [301, 26] on img at bounding box center [266, 30] width 130 height 22
